Goal: Ask a question: Seek information or help from site administrators or community

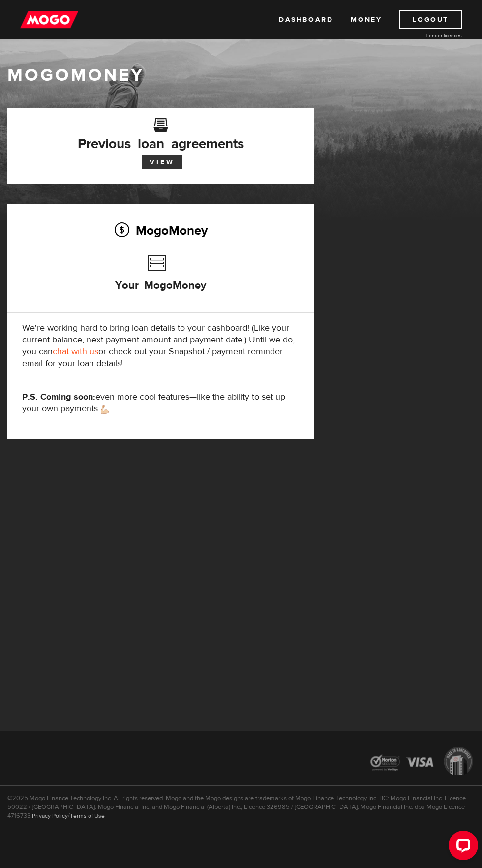
click at [149, 160] on link "View" at bounding box center [162, 162] width 40 height 14
click at [361, 22] on link "Money" at bounding box center [366, 19] width 31 height 19
click at [84, 354] on link "chat with us" at bounding box center [76, 351] width 46 height 11
